Goal: Task Accomplishment & Management: Manage account settings

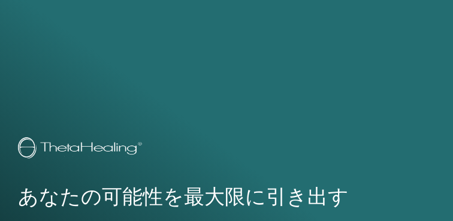
scroll to position [706, 0]
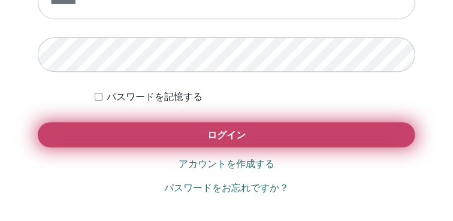
scroll to position [838, 0]
type input "**********"
click at [314, 139] on button "ログイン" at bounding box center [226, 134] width 377 height 25
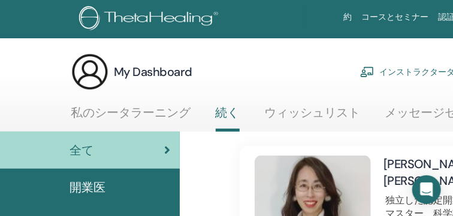
click at [383, 69] on link "インストラクターダッシュボード" at bounding box center [432, 72] width 145 height 26
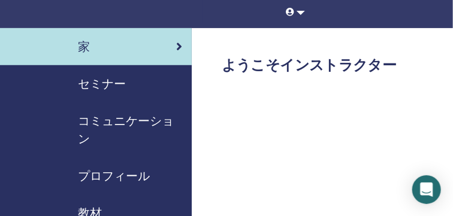
scroll to position [78, 0]
click at [110, 80] on span "セミナー" at bounding box center [102, 84] width 48 height 18
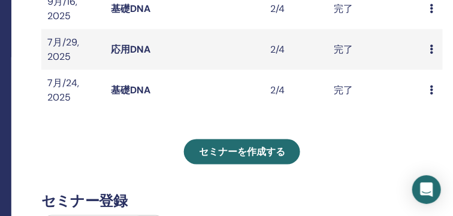
scroll to position [419, 180]
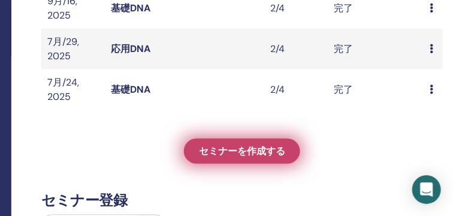
click at [260, 147] on span "セミナーを作成する" at bounding box center [242, 152] width 86 height 13
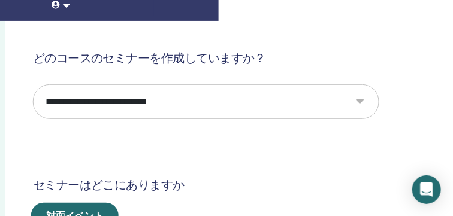
scroll to position [85, 237]
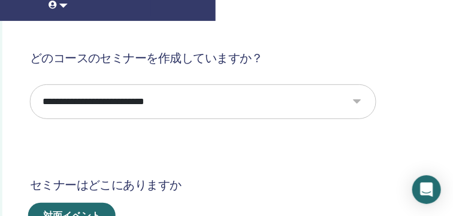
click at [357, 102] on select "**********" at bounding box center [203, 101] width 346 height 35
select select "*"
click at [30, 84] on select "**********" at bounding box center [203, 101] width 346 height 35
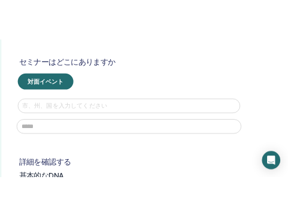
scroll to position [236, 237]
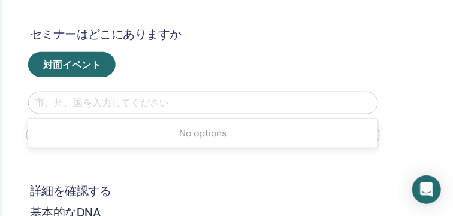
click at [155, 102] on div at bounding box center [203, 103] width 337 height 17
type input "*"
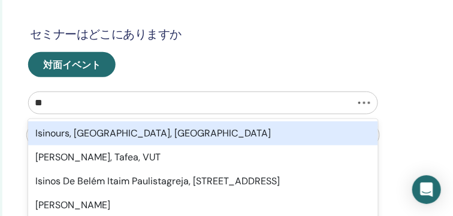
type input "*"
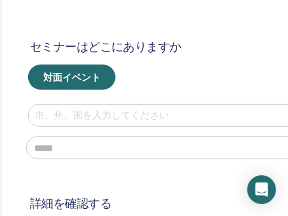
click at [110, 117] on div at bounding box center [203, 115] width 337 height 17
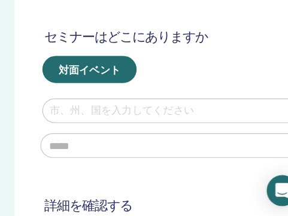
scroll to position [236, 226]
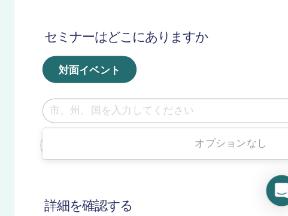
click at [138, 120] on div at bounding box center [214, 115] width 337 height 17
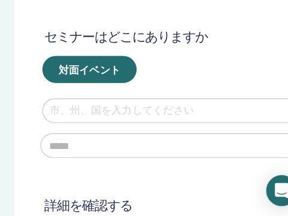
click at [138, 120] on div at bounding box center [214, 115] width 337 height 17
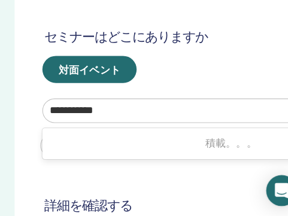
type input "**********"
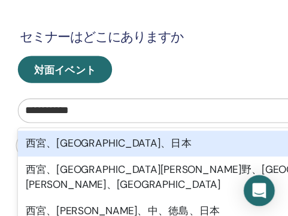
scroll to position [236, 227]
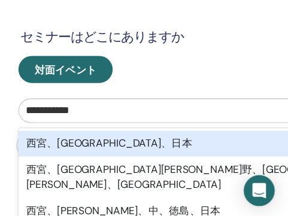
click at [126, 144] on div "西宮、兵庫県、日本" at bounding box center [213, 146] width 350 height 24
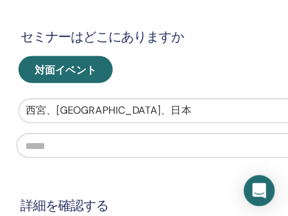
click at [126, 144] on input "text" at bounding box center [213, 148] width 353 height 23
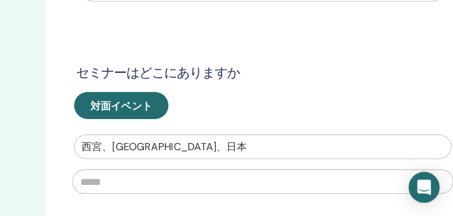
scroll to position [187, 163]
click at [152, 182] on input "text" at bounding box center [276, 184] width 353 height 23
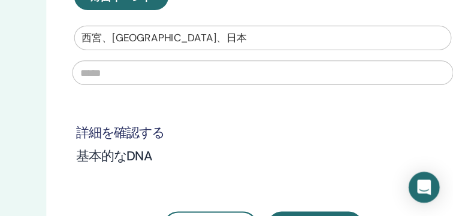
scroll to position [289, 163]
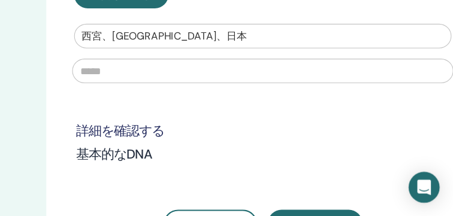
click at [151, 182] on div "**********" at bounding box center [277, 42] width 346 height 393
click at [156, 78] on input "text" at bounding box center [276, 82] width 353 height 23
type input "*"
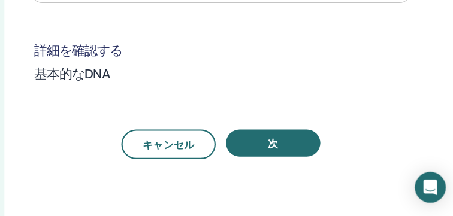
scroll to position [364, 208]
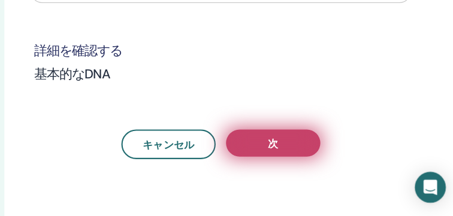
type input "******"
click at [286, 143] on button "次" at bounding box center [280, 148] width 87 height 25
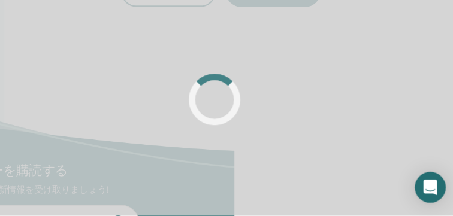
click at [286, 143] on div at bounding box center [226, 108] width 453 height 216
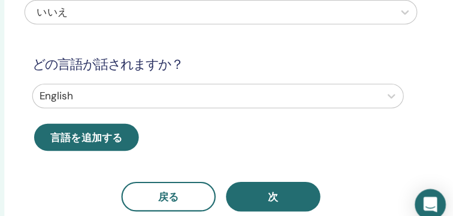
scroll to position [190, 208]
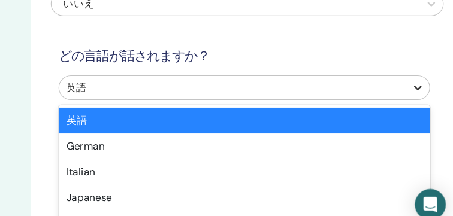
click at [389, 91] on div "英語" at bounding box center [254, 81] width 344 height 23
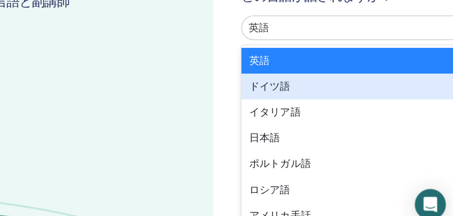
scroll to position [258, 0]
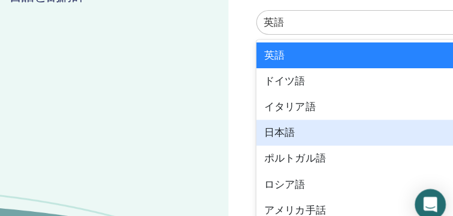
click at [281, 129] on div "日本語" at bounding box center [437, 123] width 344 height 24
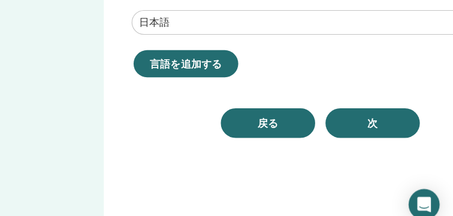
scroll to position [258, 119]
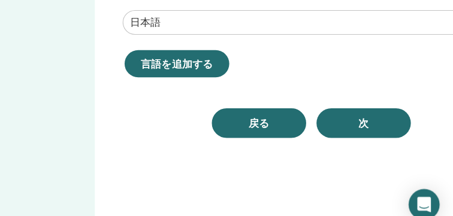
click at [383, 120] on button "次" at bounding box center [369, 115] width 87 height 28
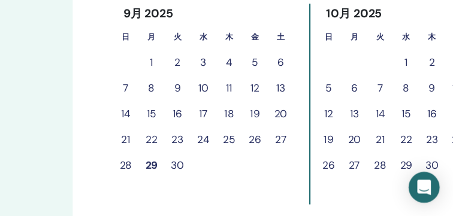
scroll to position [366, 139]
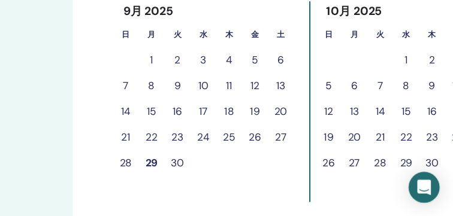
click at [199, 166] on button "30" at bounding box center [198, 168] width 24 height 24
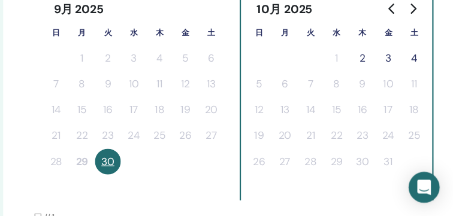
scroll to position [370, 203]
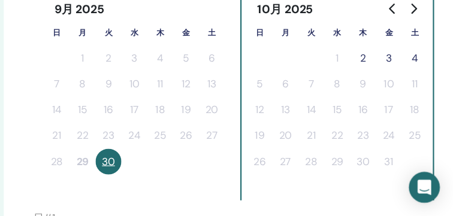
click at [370, 70] on button "2" at bounding box center [369, 70] width 24 height 24
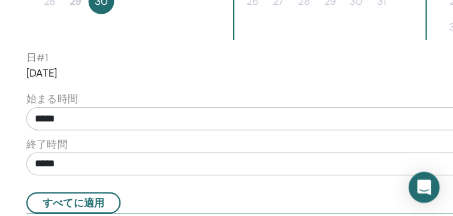
scroll to position [519, 210]
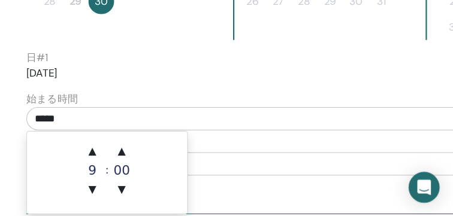
click at [404, 128] on input "*****" at bounding box center [291, 127] width 469 height 22
click at [121, 155] on span "▲" at bounding box center [119, 156] width 24 height 24
type input "*****"
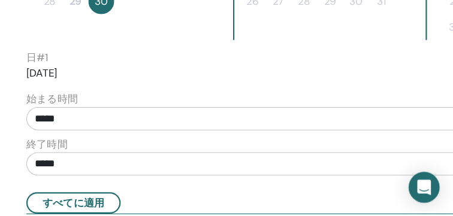
click at [222, 144] on div "終了時間 *****" at bounding box center [291, 164] width 469 height 42
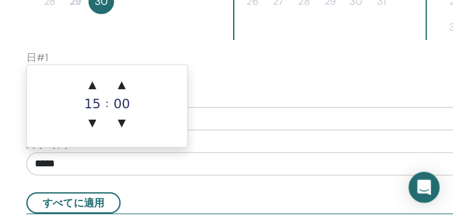
click at [94, 169] on input "*****" at bounding box center [291, 168] width 469 height 22
click at [119, 92] on span "▲" at bounding box center [119, 95] width 24 height 24
type input "*****"
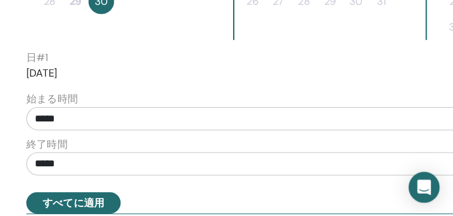
click at [122, 204] on button "すべてに適用" at bounding box center [100, 205] width 87 height 20
type input "*****"
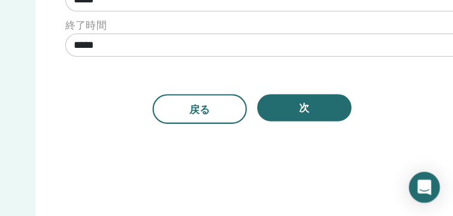
scroll to position [909, 174]
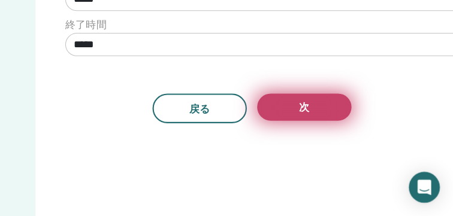
click at [338, 113] on button "次" at bounding box center [314, 115] width 87 height 25
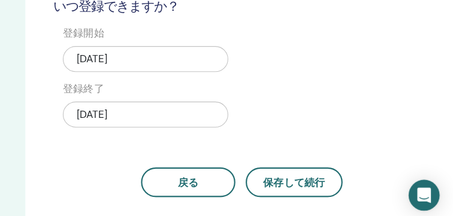
scroll to position [484, 183]
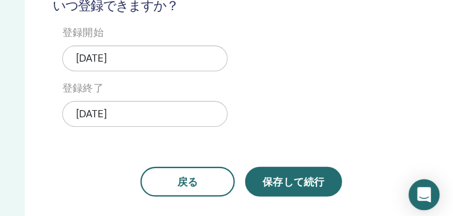
click at [280, 177] on span "保存して続行" at bounding box center [305, 178] width 57 height 13
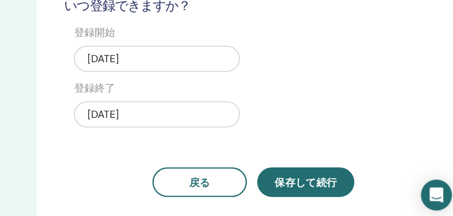
click at [303, 168] on button "保存して続行" at bounding box center [305, 178] width 90 height 28
click at [305, 180] on span "保存して続行" at bounding box center [305, 178] width 57 height 13
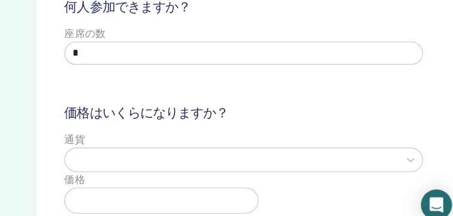
scroll to position [137, 183]
click at [131, 54] on input "*" at bounding box center [248, 50] width 332 height 22
type input "*"
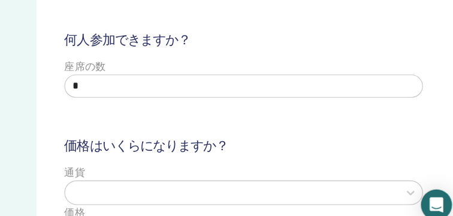
click at [145, 178] on div at bounding box center [237, 178] width 297 height 17
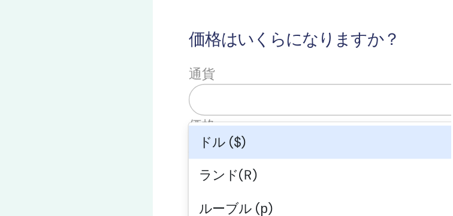
scroll to position [213, 3]
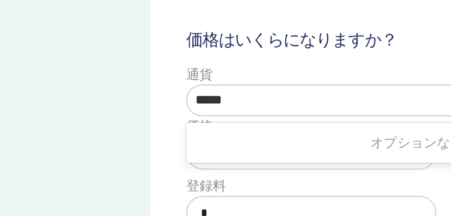
type input "*****"
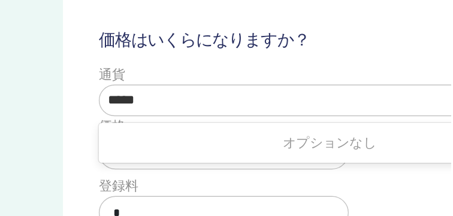
scroll to position [213, 67]
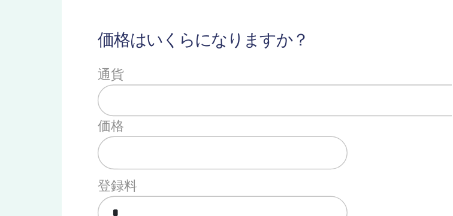
click at [329, 64] on div at bounding box center [353, 72] width 297 height 17
drag, startPoint x: 267, startPoint y: 110, endPoint x: 253, endPoint y: 113, distance: 14.0
click at [253, 113] on input "text" at bounding box center [291, 110] width 174 height 23
click at [286, 70] on div at bounding box center [353, 71] width 297 height 17
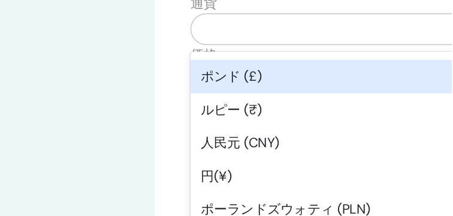
scroll to position [117, 0]
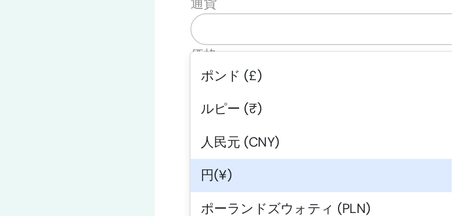
click at [297, 122] on div "円(¥)" at bounding box center [431, 126] width 332 height 24
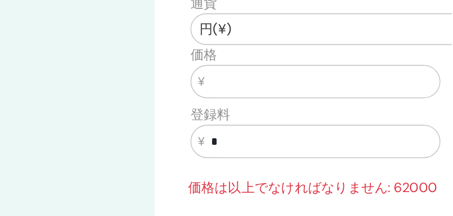
click at [295, 62] on input "text" at bounding box center [359, 58] width 169 height 23
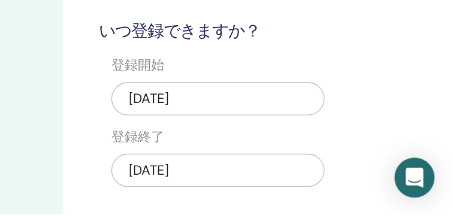
scroll to position [416, 66]
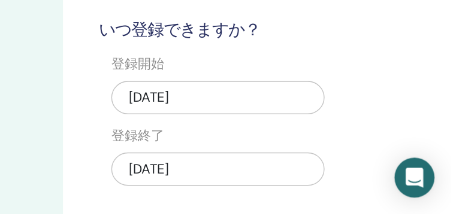
type input "*****"
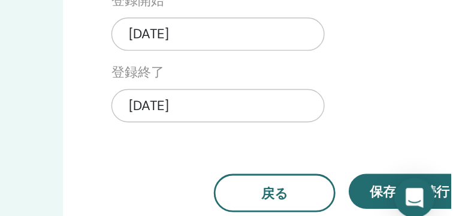
scroll to position [501, 66]
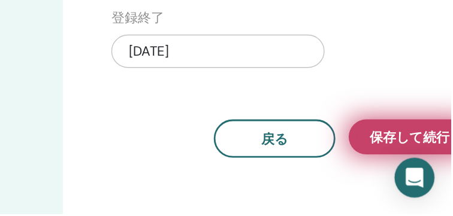
click at [420, 165] on span "保存して続行" at bounding box center [422, 160] width 57 height 13
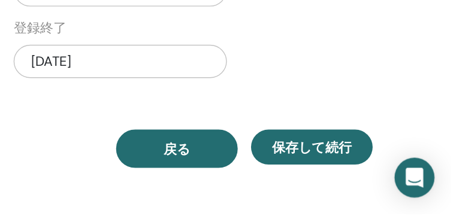
scroll to position [493, 136]
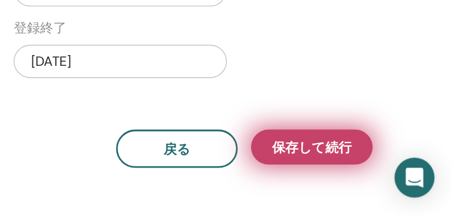
click at [366, 170] on span "保存して続行" at bounding box center [352, 168] width 57 height 13
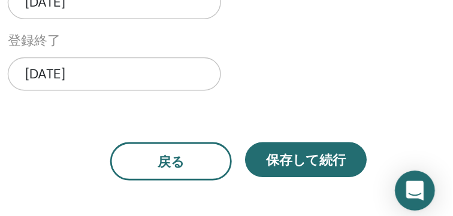
scroll to position [493, 141]
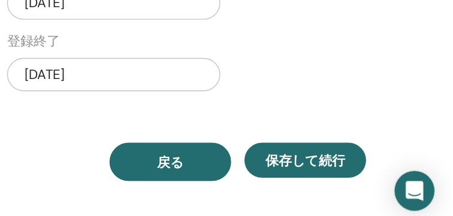
drag, startPoint x: 274, startPoint y: 176, endPoint x: 244, endPoint y: 172, distance: 29.6
click at [244, 172] on span "戻る" at bounding box center [250, 169] width 19 height 13
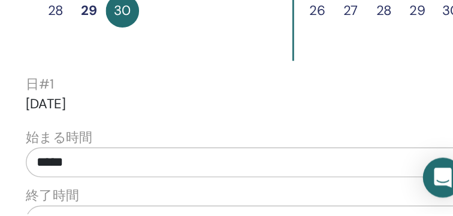
scroll to position [466, 141]
click at [220, 177] on input "*****" at bounding box center [360, 179] width 469 height 22
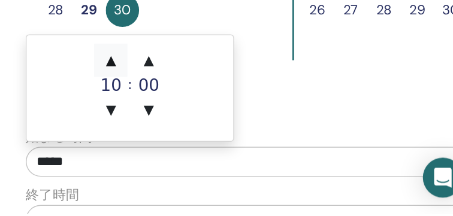
click at [188, 105] on span "▲" at bounding box center [187, 105] width 24 height 24
type input "*****"
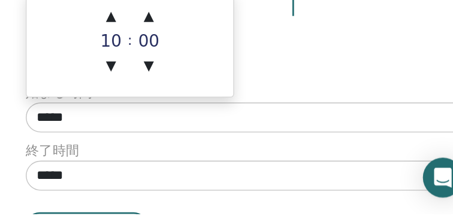
scroll to position [498, 141]
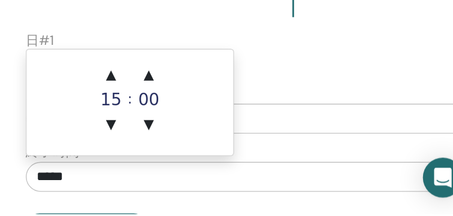
click at [189, 192] on input "*****" at bounding box center [360, 189] width 469 height 22
click at [190, 116] on span "▲" at bounding box center [187, 116] width 24 height 24
type input "*****"
click at [310, 195] on input "*****" at bounding box center [360, 189] width 469 height 22
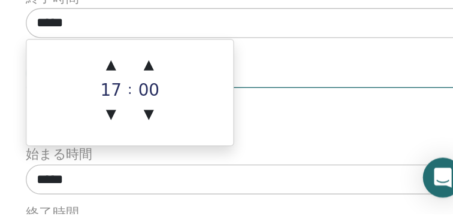
scroll to position [618, 141]
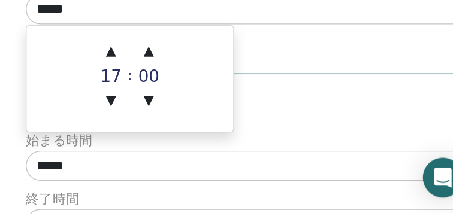
click at [347, 140] on p "2025/10/01" at bounding box center [360, 139] width 469 height 14
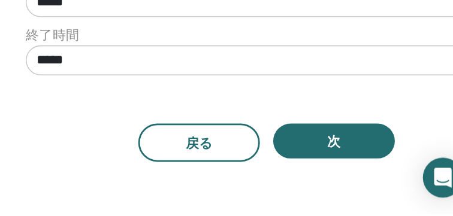
scroll to position [863, 141]
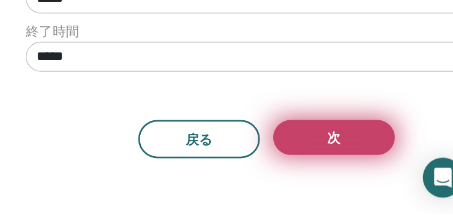
click at [334, 153] on button "次" at bounding box center [347, 160] width 87 height 25
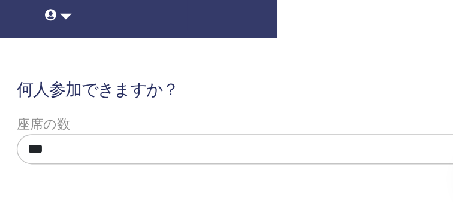
scroll to position [17, 178]
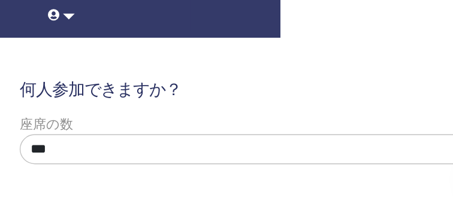
click at [166, 174] on input "***" at bounding box center [253, 170] width 332 height 22
type input "*"
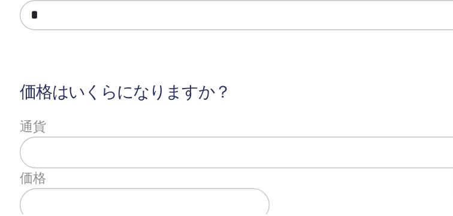
scroll to position [118, 178]
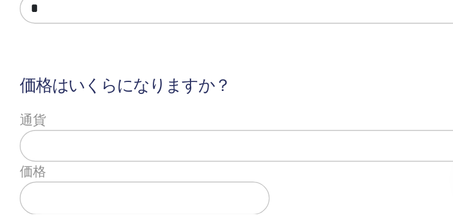
type input "*"
click at [171, 166] on div at bounding box center [241, 167] width 297 height 17
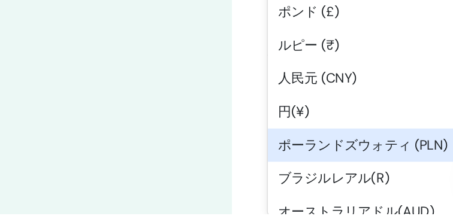
scroll to position [101, 0]
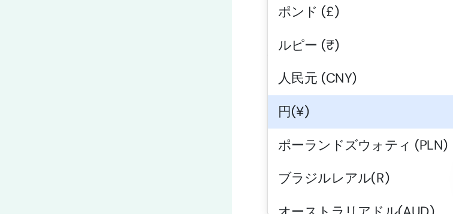
click at [317, 142] on div "円(¥)" at bounding box center [431, 143] width 332 height 24
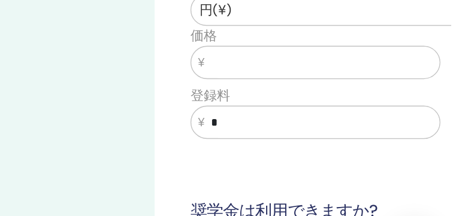
scroll to position [263, 1]
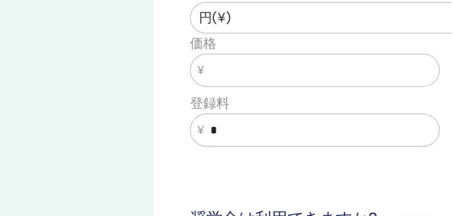
click at [341, 51] on input "text" at bounding box center [359, 59] width 169 height 23
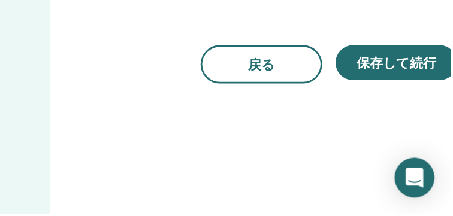
scroll to position [554, 85]
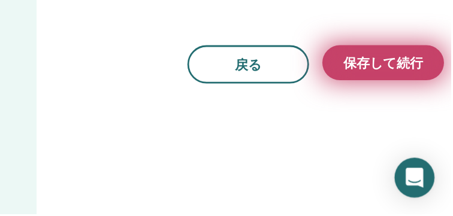
type input "*****"
click at [378, 103] on span "保存して続行" at bounding box center [403, 107] width 57 height 13
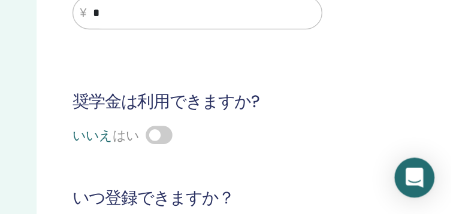
scroll to position [296, 85]
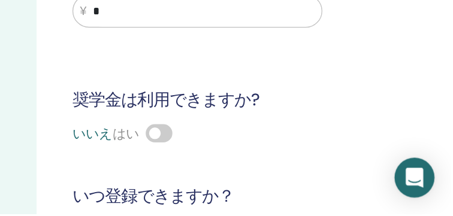
click at [241, 154] on span at bounding box center [242, 157] width 19 height 13
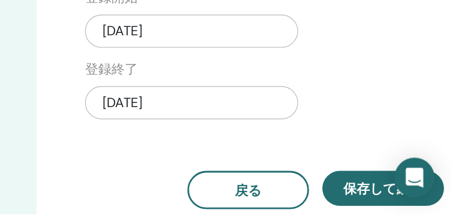
scroll to position [464, 85]
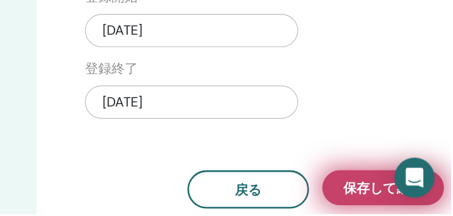
click at [386, 195] on span "保存して続行" at bounding box center [403, 197] width 57 height 13
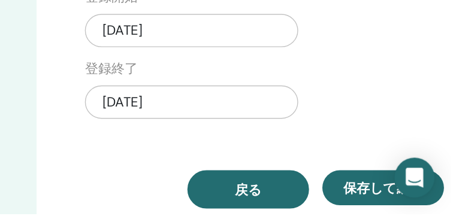
click at [304, 195] on span "戻る" at bounding box center [306, 198] width 19 height 13
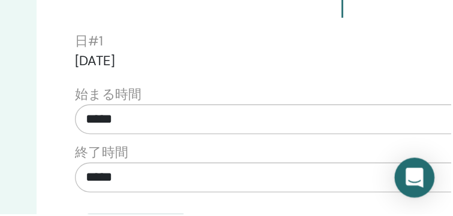
scroll to position [547, 85]
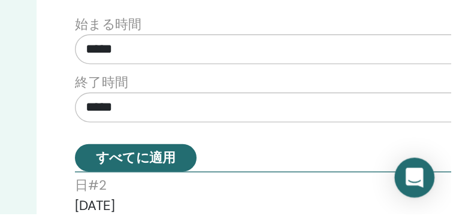
click at [238, 175] on button "すべてに適用" at bounding box center [225, 176] width 87 height 20
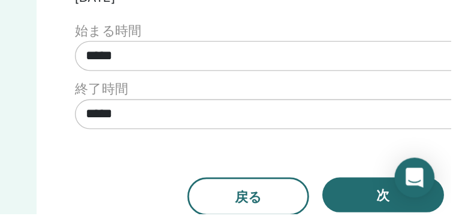
scroll to position [828, 85]
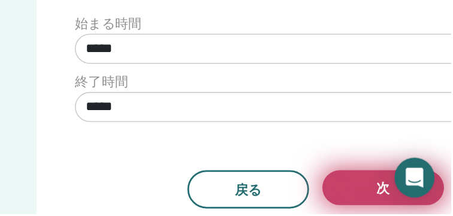
click at [380, 190] on button "次" at bounding box center [403, 196] width 87 height 25
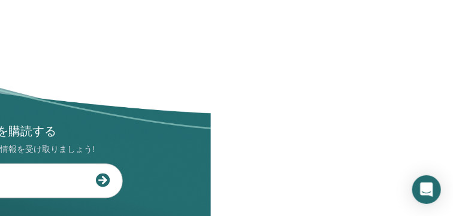
scroll to position [696, 265]
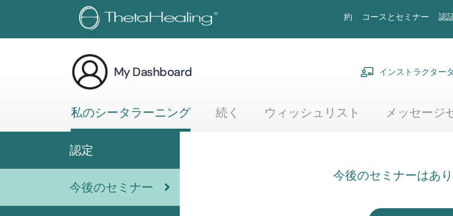
scroll to position [69, 0]
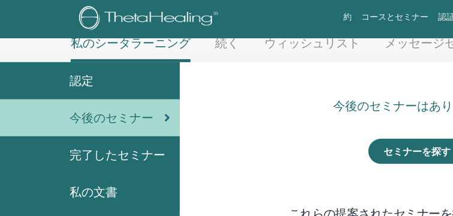
click at [281, 53] on link "ウィッシュリスト" at bounding box center [312, 47] width 96 height 23
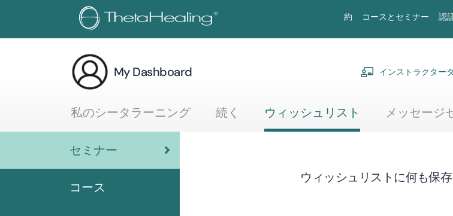
scroll to position [17, 65]
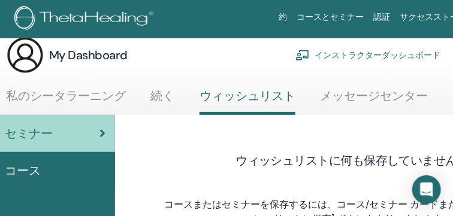
click at [281, 55] on div "My Dashboard インストラクターダッシュボード マイアカウント" at bounding box center [276, 55] width 541 height 38
click at [226, 50] on div "My Dashboard インストラクターダッシュボード マイアカウント" at bounding box center [276, 55] width 541 height 38
click at [254, 85] on section "My Dashboard インストラクターダッシュボード マイアカウント 私のシータラーニング 続く" at bounding box center [294, 75] width 719 height 79
click at [335, 53] on link "インストラクターダッシュボード" at bounding box center [367, 55] width 145 height 26
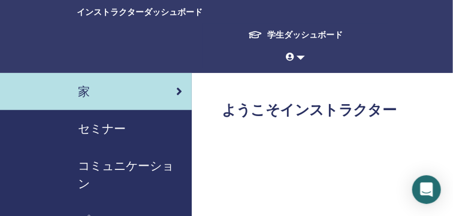
scroll to position [34, 0]
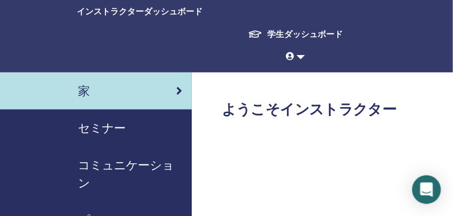
click at [311, 61] on ul "学生ダッシュボード M [PERSON_NAME] 私のシータラーニング 私のシータヒーリング 私のセミナー ウィッシュリスト 開業医になる 通知 メッセージ…" at bounding box center [295, 45] width 186 height 44
click at [302, 60] on link at bounding box center [295, 57] width 19 height 22
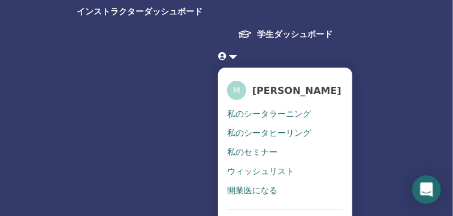
click at [302, 60] on link at bounding box center [285, 57] width 134 height 22
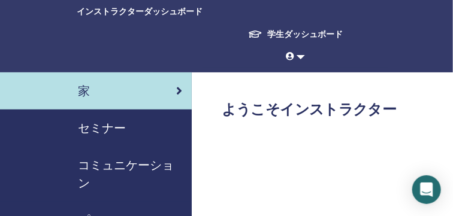
click at [302, 60] on link at bounding box center [295, 57] width 19 height 22
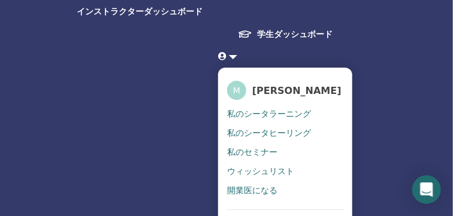
click at [302, 60] on link at bounding box center [285, 57] width 134 height 22
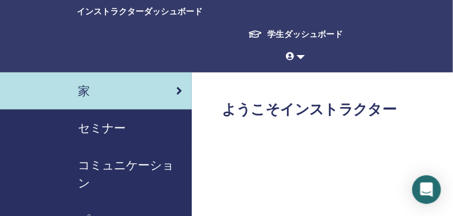
click at [302, 60] on link at bounding box center [295, 57] width 19 height 22
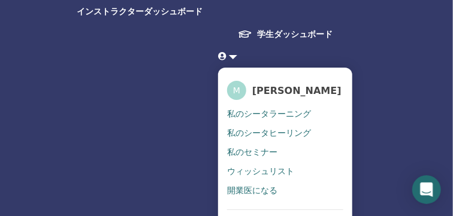
click at [299, 91] on span "[PERSON_NAME]" at bounding box center [296, 90] width 89 height 13
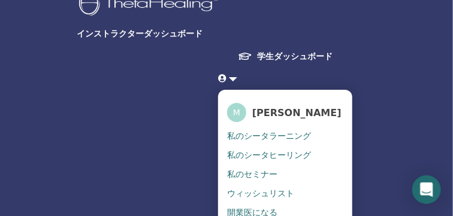
click at [299, 91] on body "インストラクターダッシュボード 学生ダッシュボード M [PERSON_NAME] 私のシータラーニング 私のシータヒーリング 私のセミナー ウィッシュリスト…" at bounding box center [226, 97] width 453 height 216
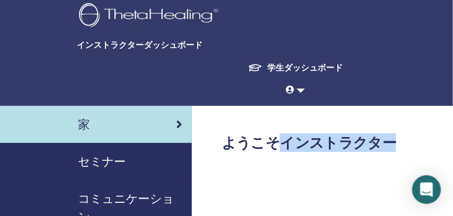
scroll to position [23, 0]
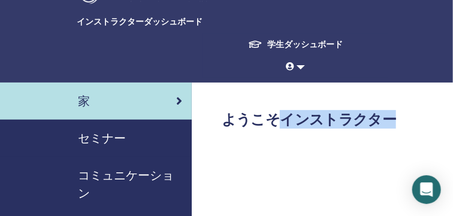
click at [285, 54] on link "学生ダッシュボード" at bounding box center [295, 45] width 114 height 22
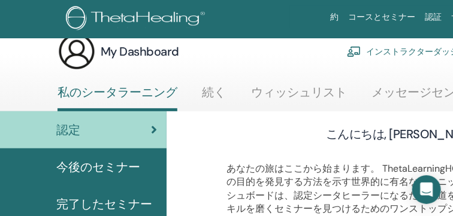
scroll to position [74, 13]
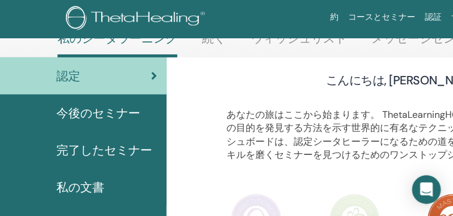
click at [295, 41] on link "ウィッシュリスト" at bounding box center [299, 42] width 96 height 23
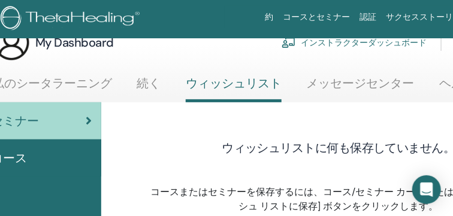
scroll to position [29, 78]
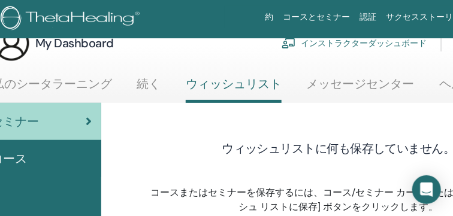
click at [299, 35] on div "約 コースとセミナー 認証 サクセスストーリー 資力 店 M [PERSON_NAME] 私のシータラーニング 私のシータヒーリング 私のセミナー ウィッシュ…" at bounding box center [280, 19] width 647 height 38
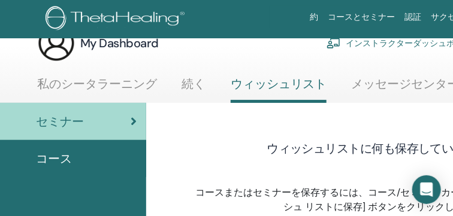
scroll to position [29, 33]
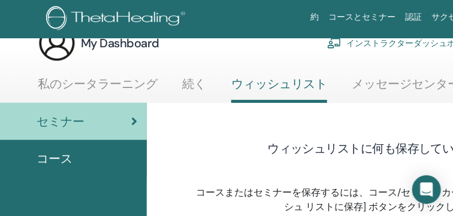
click at [85, 100] on li "私のシータラーニング" at bounding box center [98, 90] width 120 height 26
click at [96, 114] on div "セミナー" at bounding box center [57, 122] width 160 height 18
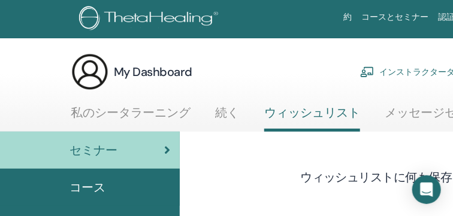
click at [303, 110] on link "ウィッシュリスト" at bounding box center [312, 118] width 96 height 26
click at [404, 69] on link "インストラクターダッシュボード" at bounding box center [432, 72] width 145 height 26
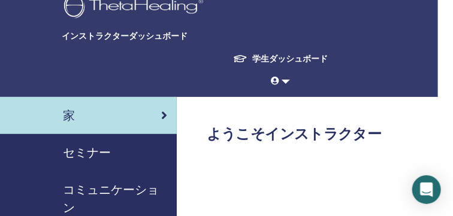
scroll to position [8, 15]
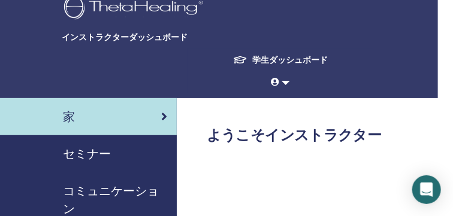
click at [101, 153] on span "セミナー" at bounding box center [87, 154] width 48 height 18
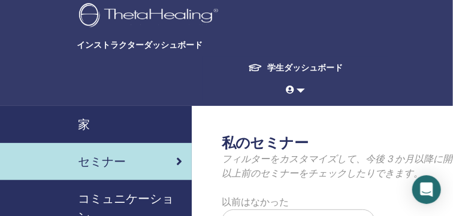
click at [101, 153] on span "セミナー" at bounding box center [102, 162] width 48 height 18
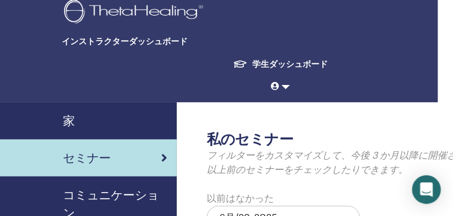
click at [101, 153] on span "セミナー" at bounding box center [87, 158] width 48 height 18
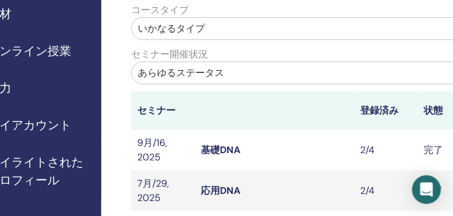
scroll to position [277, 90]
click at [85, 103] on link "資力" at bounding box center [6, 87] width 192 height 37
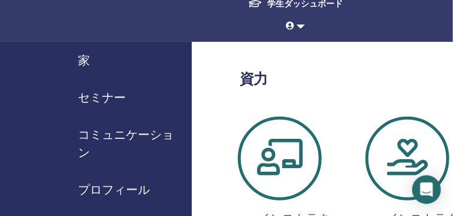
scroll to position [65, 0]
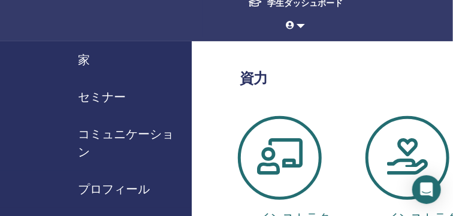
click at [101, 112] on link "セミナー" at bounding box center [96, 96] width 192 height 37
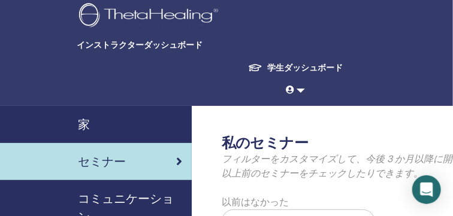
click at [155, 96] on div "学生ダッシュボード M [PERSON_NAME] 私のシータラーニング 私のシータヒーリング 私のセミナー ウィッシュリスト 開業医になる 通知 メッセージ…" at bounding box center [226, 81] width 323 height 49
click at [165, 52] on div "インストラクターダッシュボード 学生ダッシュボード M [PERSON_NAME] 私のシータラーニング 私のシータヒーリング 私のセミナー ウィッシュリスト…" at bounding box center [226, 53] width 381 height 106
click at [122, 43] on span "インストラクターダッシュボード" at bounding box center [167, 45] width 180 height 13
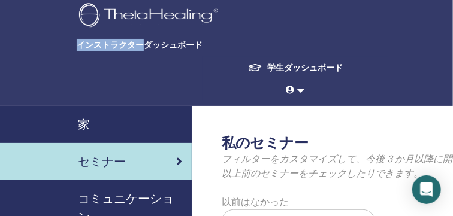
click at [122, 43] on span "インストラクターダッシュボード" at bounding box center [167, 45] width 180 height 13
drag, startPoint x: 122, startPoint y: 43, endPoint x: 141, endPoint y: 57, distance: 23.8
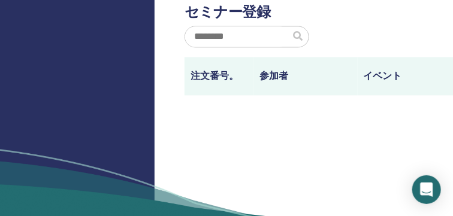
scroll to position [607, 40]
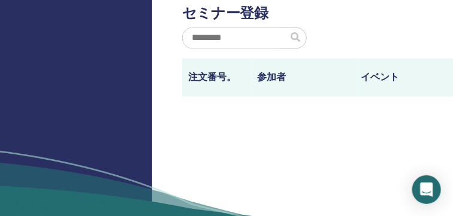
click at [220, 35] on input "text" at bounding box center [235, 38] width 105 height 20
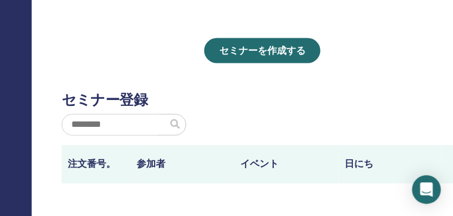
scroll to position [519, 160]
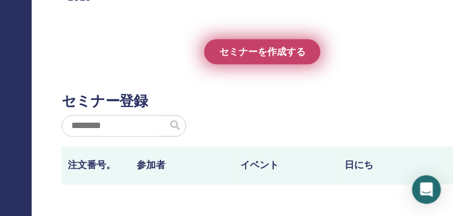
click at [237, 50] on span "セミナーを作成する" at bounding box center [262, 52] width 86 height 13
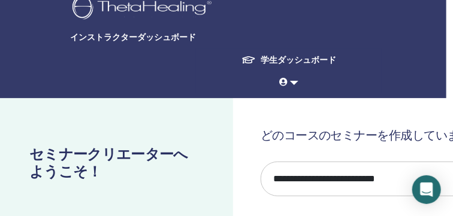
scroll to position [8, 19]
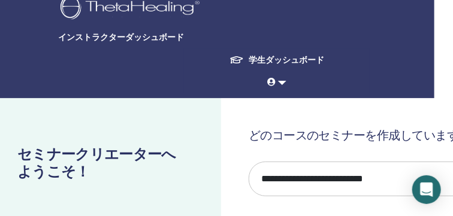
click at [317, 59] on font "学生ダッシュボード" at bounding box center [285, 59] width 75 height 11
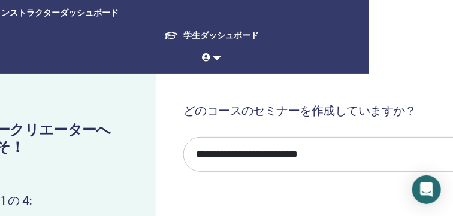
scroll to position [36, 98]
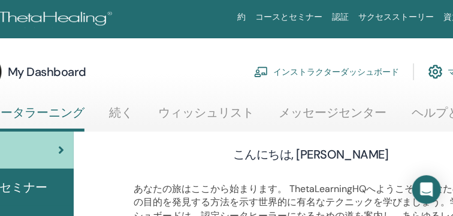
scroll to position [0, 142]
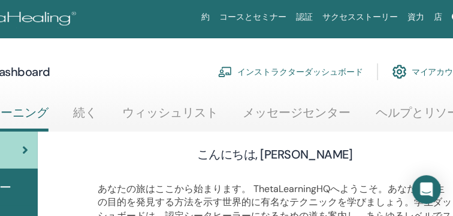
click at [314, 65] on link "インストラクターダッシュボード" at bounding box center [290, 72] width 145 height 26
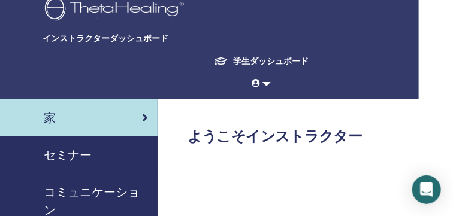
scroll to position [5, 0]
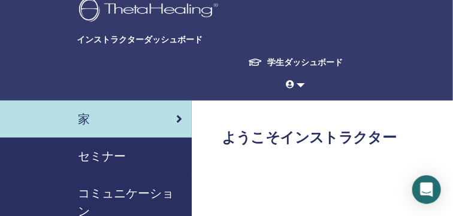
click at [114, 156] on span "セミナー" at bounding box center [102, 156] width 48 height 18
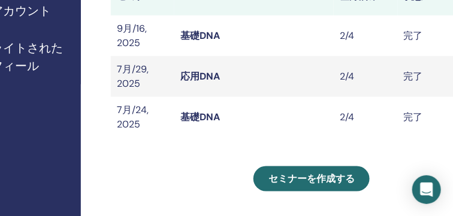
scroll to position [393, 111]
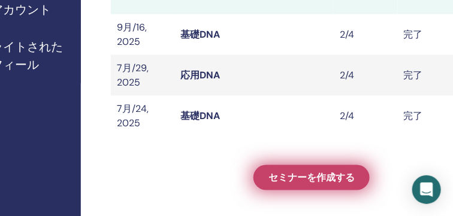
click at [289, 181] on span "セミナーを作成する" at bounding box center [311, 178] width 86 height 13
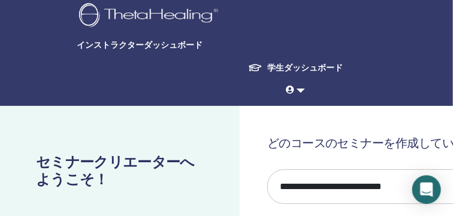
click at [139, 46] on span "インストラクターダッシュボード" at bounding box center [167, 45] width 180 height 13
click at [126, 45] on span "インストラクターダッシュボード" at bounding box center [167, 45] width 180 height 13
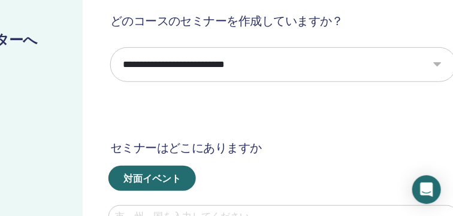
scroll to position [125, 157]
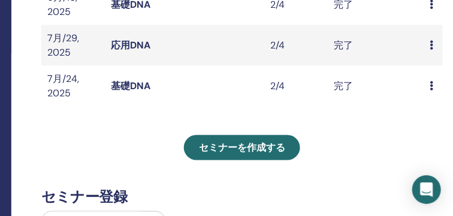
scroll to position [428, 180]
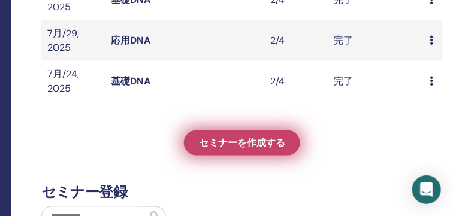
click at [246, 148] on link "セミナーを作成する" at bounding box center [242, 143] width 116 height 25
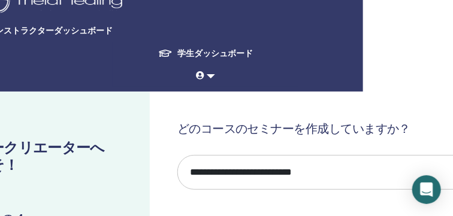
scroll to position [14, 90]
click at [289, 167] on select "**********" at bounding box center [350, 172] width 346 height 35
select select "*"
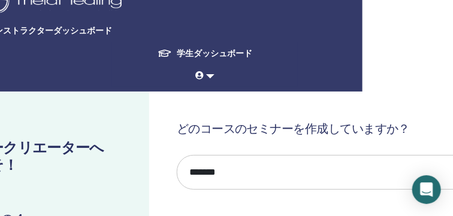
click at [177, 155] on select "**********" at bounding box center [350, 172] width 346 height 35
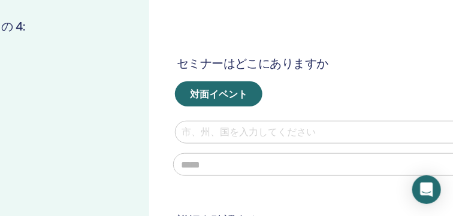
scroll to position [210, 90]
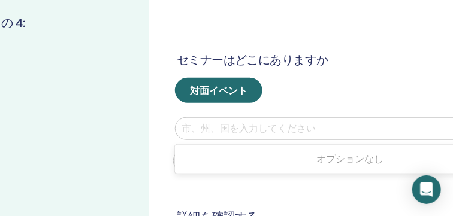
click at [282, 127] on div at bounding box center [349, 128] width 337 height 17
type input "**"
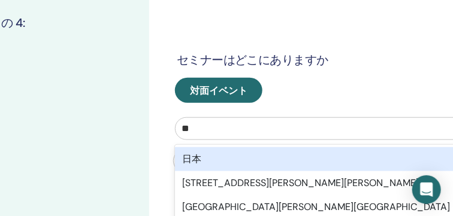
click at [246, 156] on div "日本" at bounding box center [350, 159] width 350 height 24
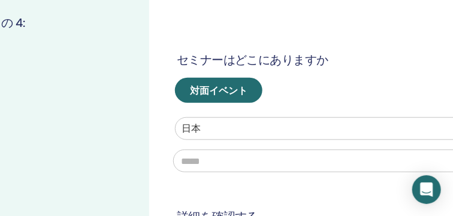
click at [246, 156] on input "text" at bounding box center [349, 161] width 353 height 23
type input "*"
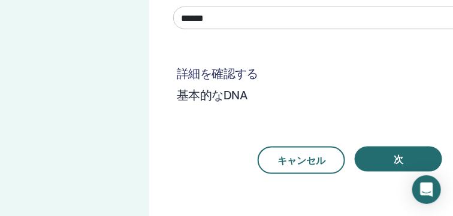
scroll to position [354, 90]
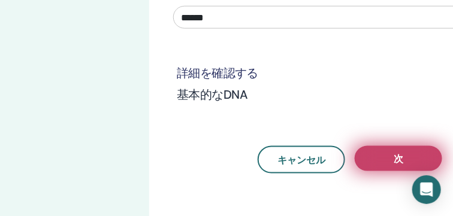
type input "******"
click at [370, 160] on button "次" at bounding box center [397, 158] width 87 height 25
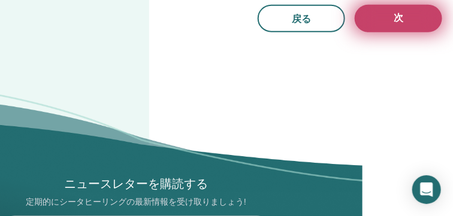
click at [389, 25] on button "次" at bounding box center [397, 19] width 87 height 28
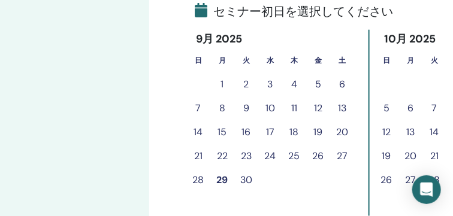
click at [244, 177] on button "30" at bounding box center [246, 180] width 24 height 24
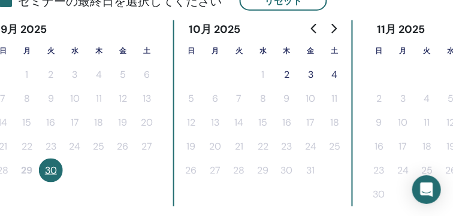
scroll to position [365, 284]
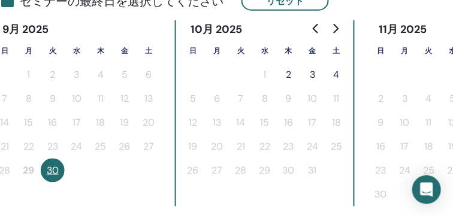
click at [290, 73] on button "2" at bounding box center [289, 75] width 24 height 24
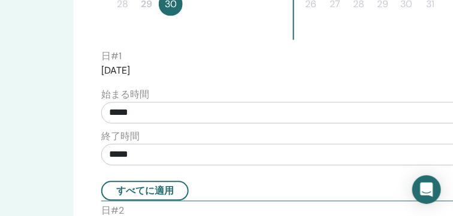
scroll to position [533, 162]
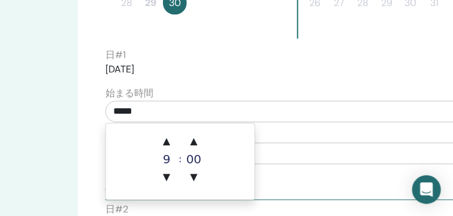
click at [156, 114] on input "*****" at bounding box center [339, 112] width 469 height 22
click at [169, 145] on span "▲" at bounding box center [166, 142] width 24 height 24
type input "*****"
click at [284, 131] on div "終了時間 *****" at bounding box center [339, 150] width 469 height 42
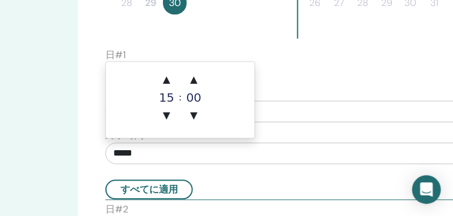
click at [143, 157] on input "*****" at bounding box center [339, 154] width 469 height 22
click at [171, 80] on span "▲" at bounding box center [166, 80] width 24 height 24
type input "*****"
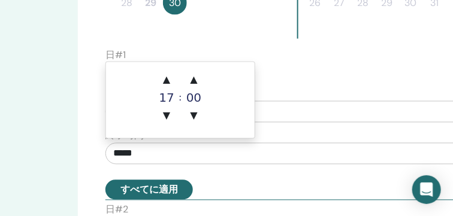
click at [153, 184] on button "すべてに適用" at bounding box center [148, 190] width 87 height 20
type input "*****"
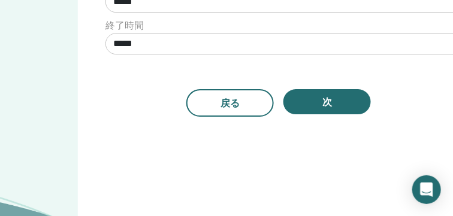
scroll to position [923, 162]
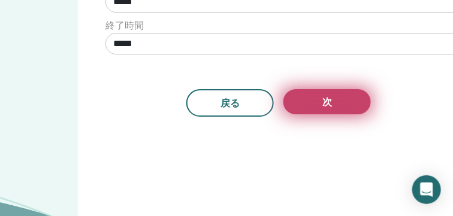
click at [314, 96] on button "次" at bounding box center [326, 101] width 87 height 25
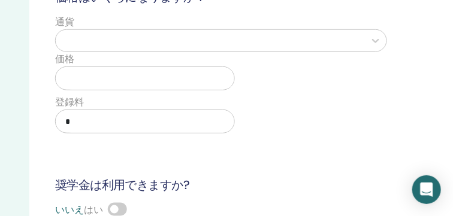
scroll to position [231, 210]
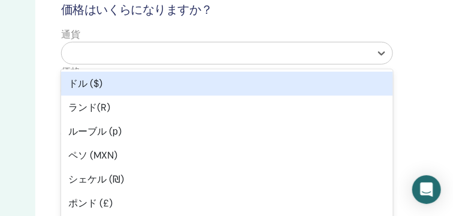
click at [293, 58] on div at bounding box center [216, 53] width 297 height 17
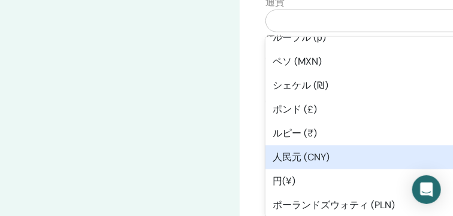
scroll to position [62, 0]
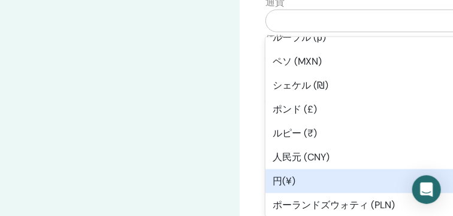
drag, startPoint x: 296, startPoint y: 159, endPoint x: 296, endPoint y: 177, distance: 18.0
click at [296, 177] on div "ドル ($) ランド(R) ルーブル (р) ペソ (MXN) シェケル (₪) ポンド (£) ルピー (₹) 人民元 (CNY) 円(¥) ポーランドズウ…" at bounding box center [431, 127] width 332 height 180
click at [296, 177] on div "円(¥)" at bounding box center [431, 181] width 332 height 24
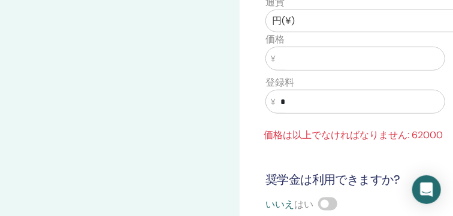
click at [296, 65] on input "text" at bounding box center [359, 58] width 169 height 23
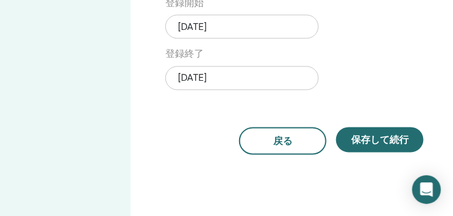
scroll to position [523, 109]
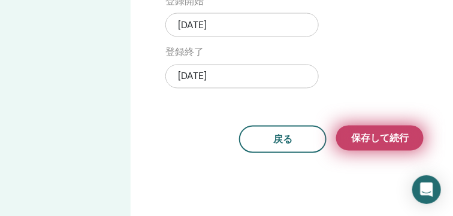
type input "*****"
click at [360, 134] on span "保存して続行" at bounding box center [379, 138] width 57 height 13
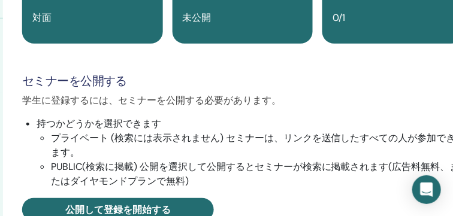
scroll to position [189, 265]
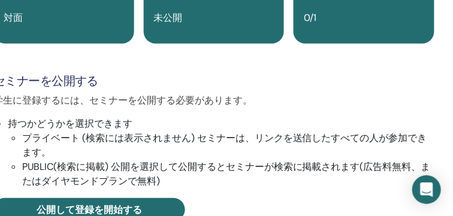
click at [413, 27] on div "登録 0/1" at bounding box center [363, 8] width 141 height 72
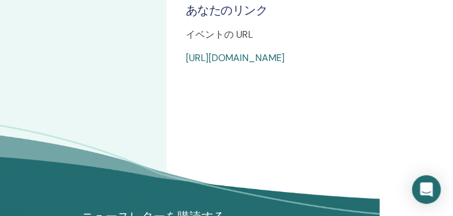
scroll to position [611, 73]
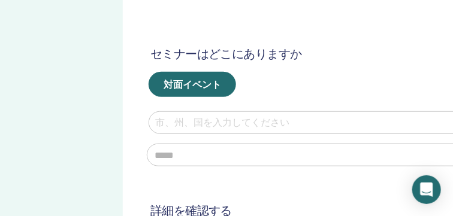
scroll to position [121, 117]
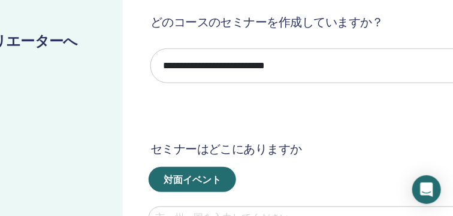
click at [218, 65] on select "**********" at bounding box center [323, 66] width 346 height 35
select select "*"
click at [150, 49] on select "**********" at bounding box center [323, 66] width 346 height 35
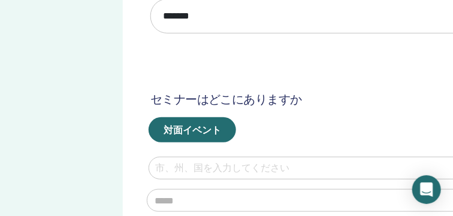
scroll to position [171, 117]
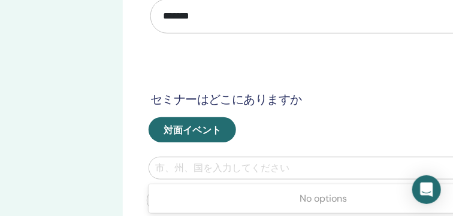
click at [204, 171] on div at bounding box center [323, 168] width 337 height 17
type input "*"
type input "*****"
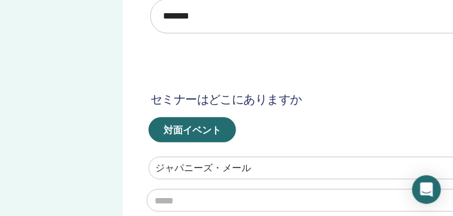
click at [250, 166] on div at bounding box center [323, 168] width 337 height 17
click at [252, 166] on div at bounding box center [323, 168] width 337 height 17
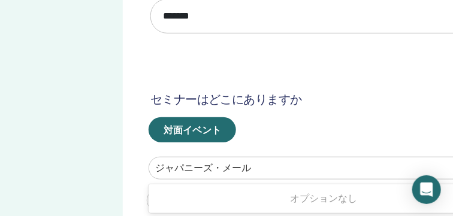
click at [211, 171] on div at bounding box center [323, 168] width 337 height 17
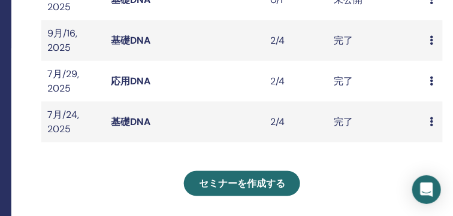
scroll to position [428, 180]
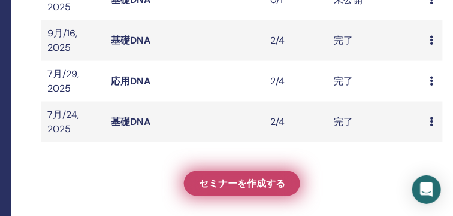
click at [265, 174] on link "セミナーを作成する" at bounding box center [242, 183] width 116 height 25
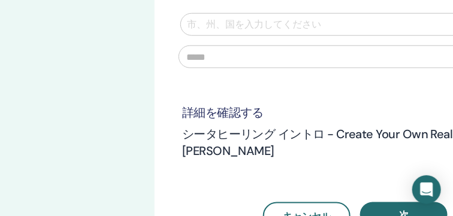
scroll to position [314, 85]
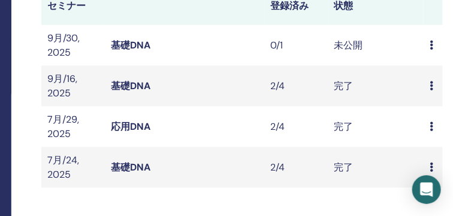
scroll to position [382, 180]
click at [430, 44] on icon at bounding box center [431, 45] width 4 height 10
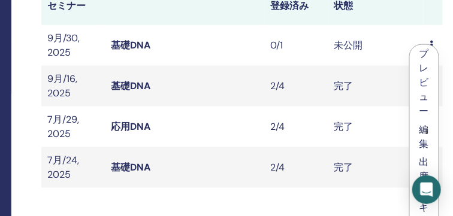
click at [423, 132] on link "編集" at bounding box center [424, 136] width 10 height 27
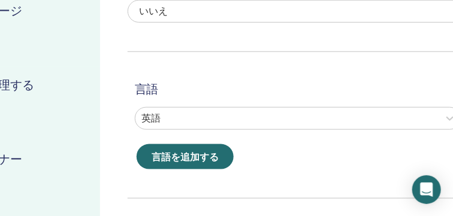
scroll to position [293, 140]
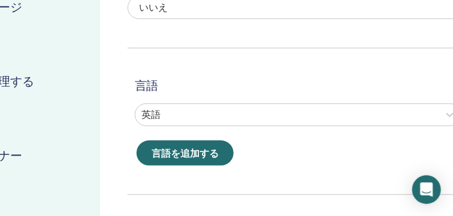
click at [423, 132] on div "言語 英語 言語を追加する" at bounding box center [301, 107] width 346 height 117
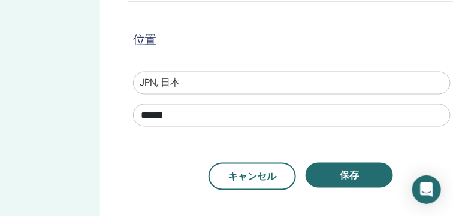
scroll to position [493, 140]
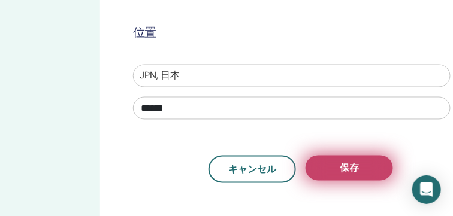
click at [380, 164] on button "保存" at bounding box center [348, 168] width 87 height 25
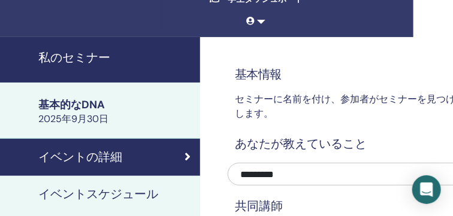
scroll to position [69, 40]
click at [363, 199] on h4 "共同講師" at bounding box center [401, 207] width 346 height 18
click at [178, 154] on div "イベントの詳細" at bounding box center [80, 157] width 220 height 18
click at [188, 154] on icon at bounding box center [187, 157] width 6 height 12
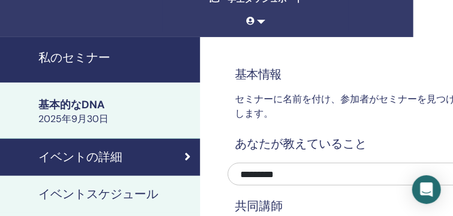
click at [188, 154] on icon at bounding box center [187, 157] width 6 height 12
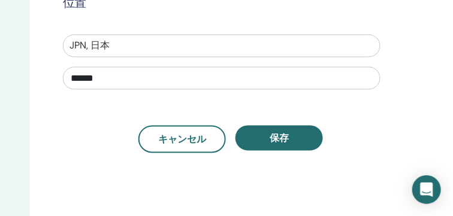
scroll to position [523, 210]
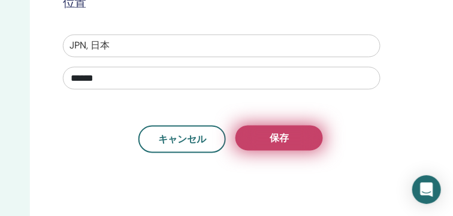
click at [240, 134] on button "保存" at bounding box center [278, 138] width 87 height 25
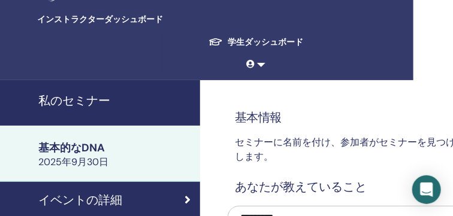
scroll to position [26, 38]
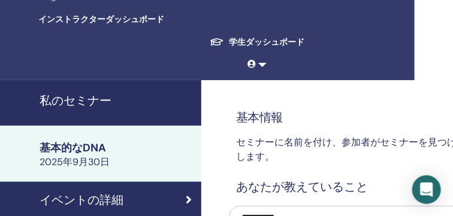
click at [116, 20] on span "インストラクターダッシュボード" at bounding box center [128, 19] width 180 height 13
click at [92, 98] on h4 "私のセミナー" at bounding box center [117, 101] width 154 height 18
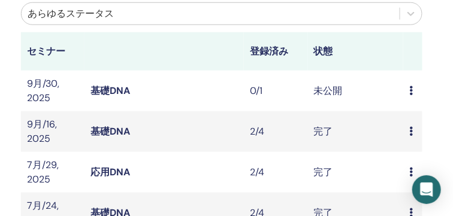
scroll to position [337, 200]
click at [408, 91] on td "プレビュー 編集 出席者 キャンセル" at bounding box center [413, 91] width 19 height 41
click at [414, 90] on div "プレビュー 編集 出席者 キャンセル" at bounding box center [413, 91] width 7 height 14
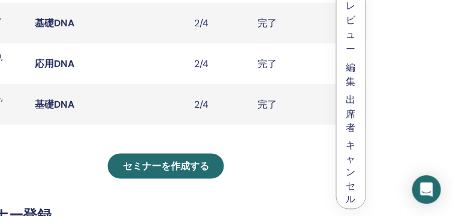
scroll to position [442, 256]
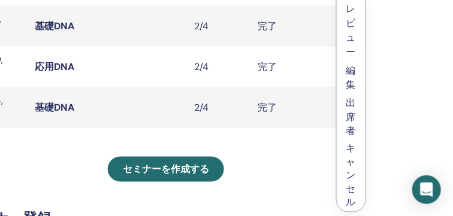
click at [351, 32] on link "プレビュー" at bounding box center [351, 23] width 10 height 70
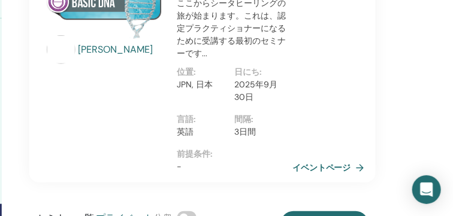
scroll to position [250, 245]
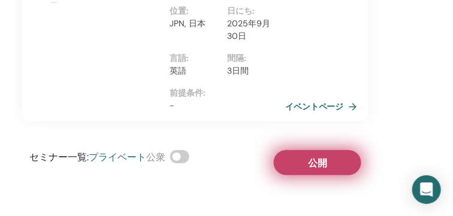
click at [311, 160] on span "公開" at bounding box center [317, 163] width 19 height 13
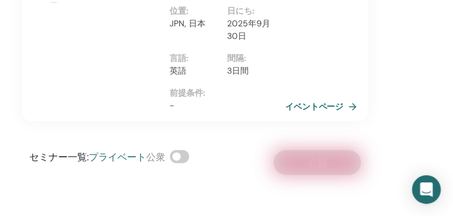
click at [311, 160] on div "セミナー一覧 : プライベート 公衆 公開" at bounding box center [195, 162] width 346 height 25
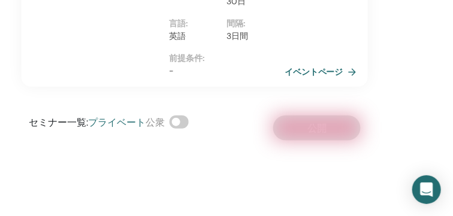
scroll to position [282, 246]
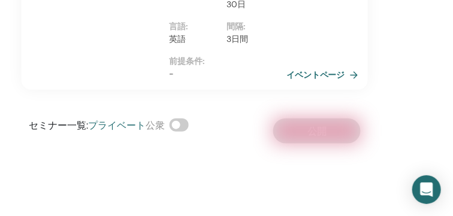
click at [332, 72] on link "イベントページ" at bounding box center [324, 75] width 77 height 18
